Goal: Task Accomplishment & Management: Manage account settings

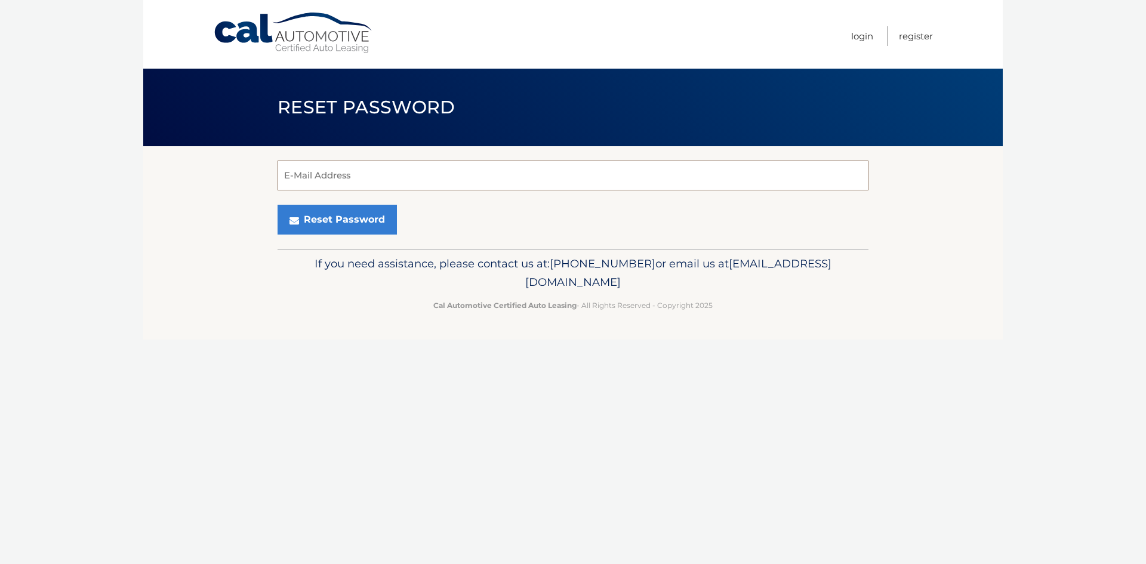
click at [407, 182] on input "E-Mail Address" at bounding box center [573, 176] width 591 height 30
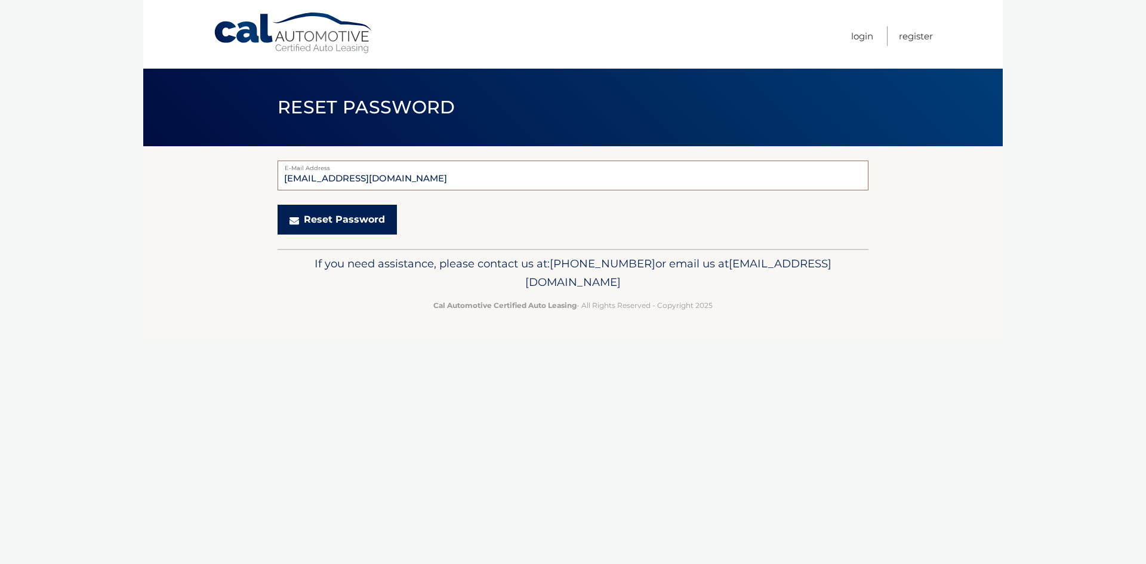
type input "ETVR@AOL.COM"
click at [326, 223] on button "Reset Password" at bounding box center [337, 220] width 119 height 30
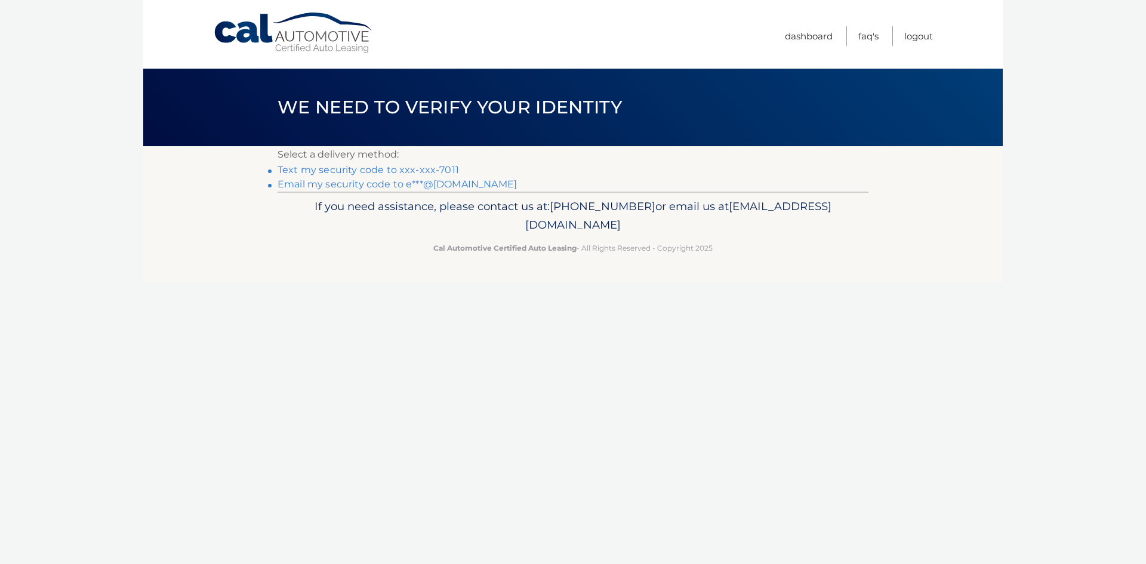
click at [297, 166] on link "Text my security code to xxx-xxx-7011" at bounding box center [368, 169] width 181 height 11
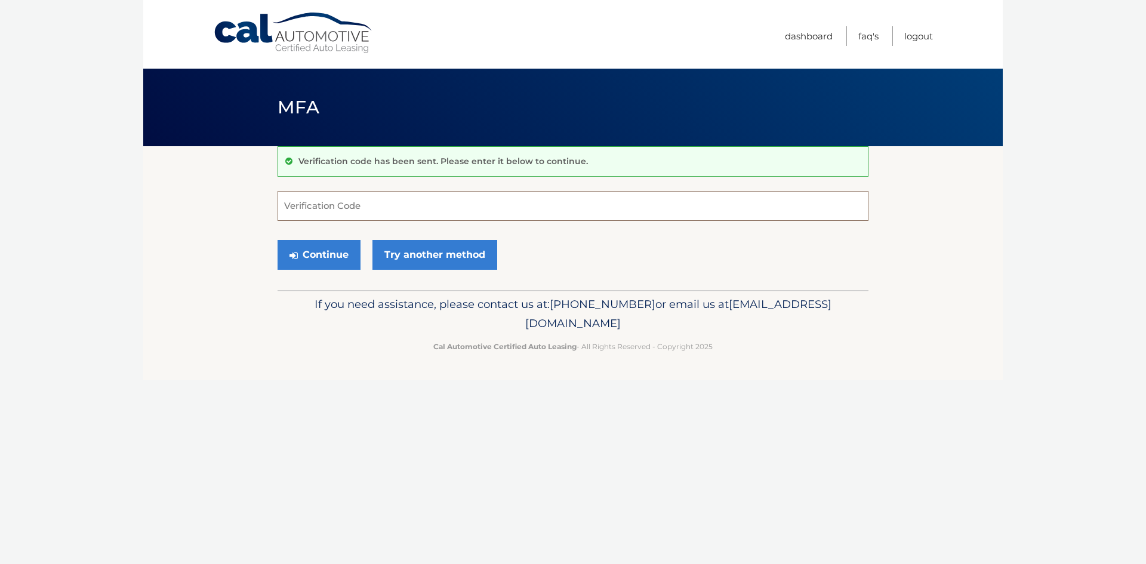
click at [407, 207] on input "Verification Code" at bounding box center [573, 206] width 591 height 30
type input "94428"
click at [330, 257] on button "Continue" at bounding box center [319, 255] width 83 height 30
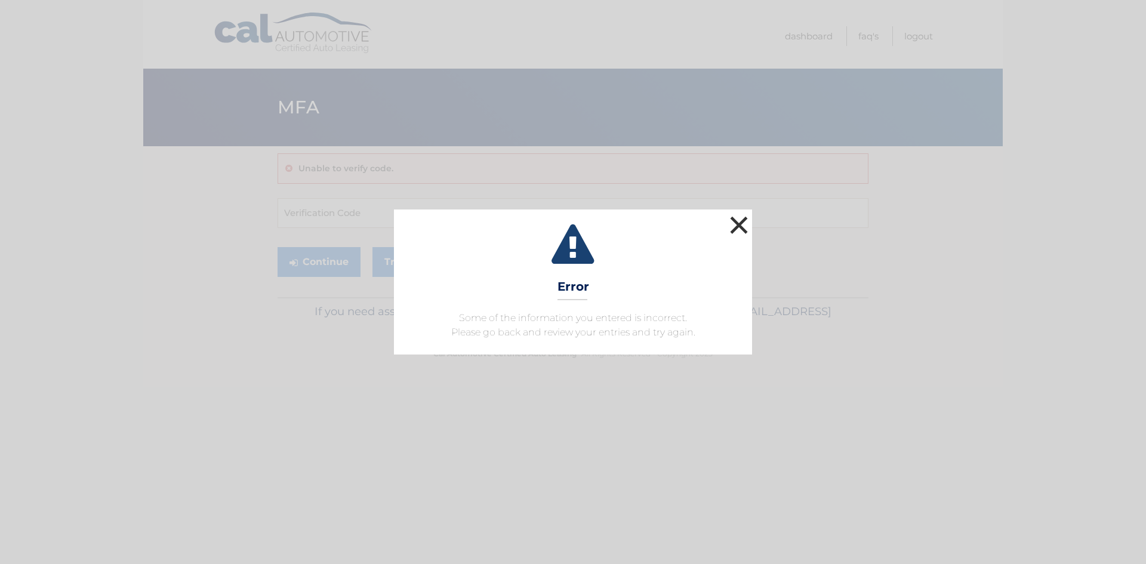
click at [740, 220] on button "×" at bounding box center [739, 225] width 24 height 24
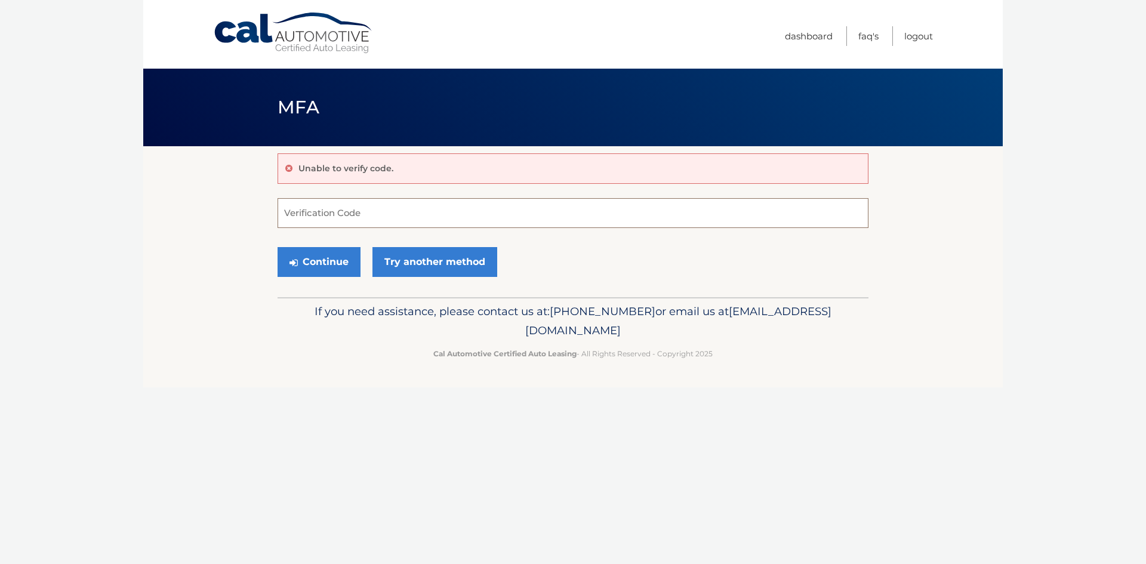
click at [478, 207] on input "Verification Code" at bounding box center [573, 213] width 591 height 30
type input "094428"
click at [312, 260] on button "Continue" at bounding box center [319, 262] width 83 height 30
click at [315, 259] on button "Continue" at bounding box center [319, 262] width 83 height 30
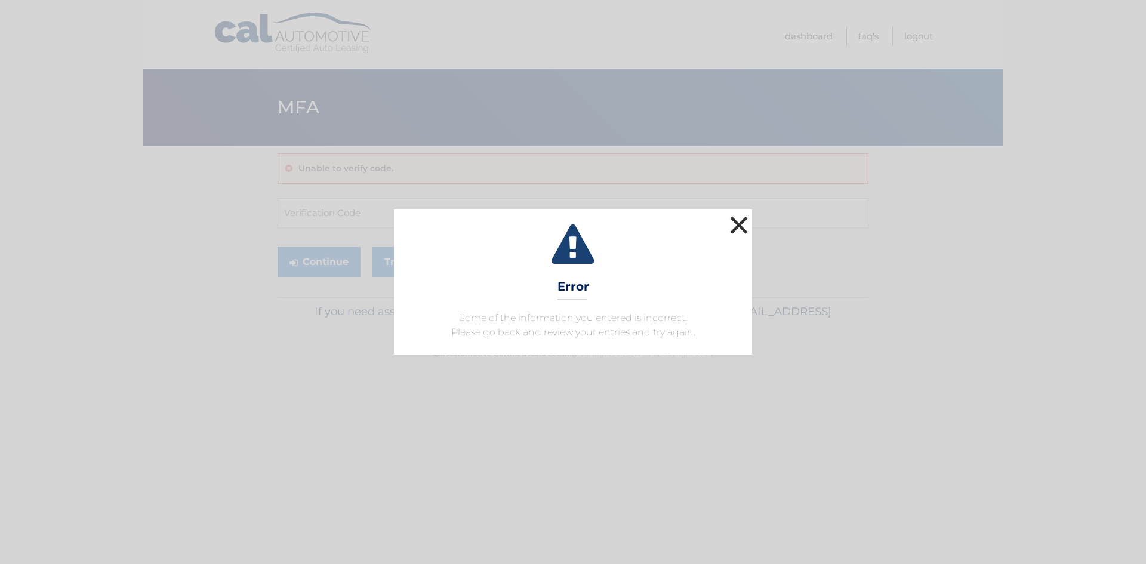
click at [739, 228] on button "×" at bounding box center [739, 225] width 24 height 24
drag, startPoint x: 738, startPoint y: 220, endPoint x: 737, endPoint y: 214, distance: 6.1
click at [737, 220] on button "×" at bounding box center [739, 225] width 24 height 24
